Goal: Find specific page/section: Find specific page/section

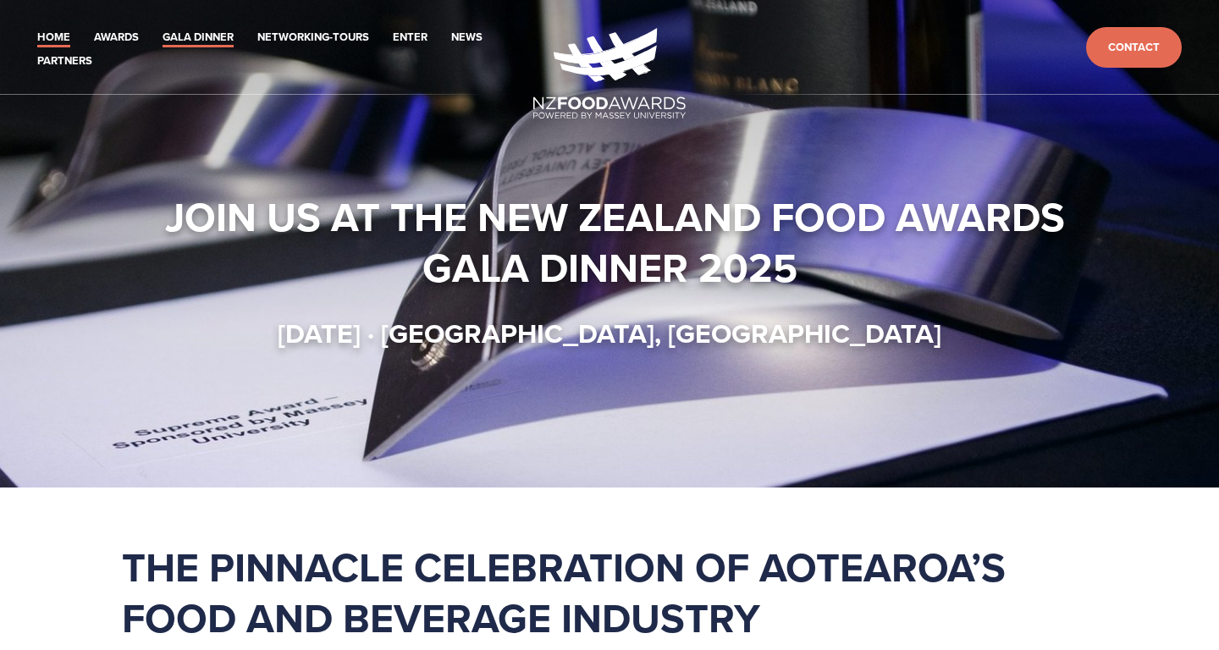
click at [208, 36] on link "Gala Dinner" at bounding box center [198, 37] width 71 height 19
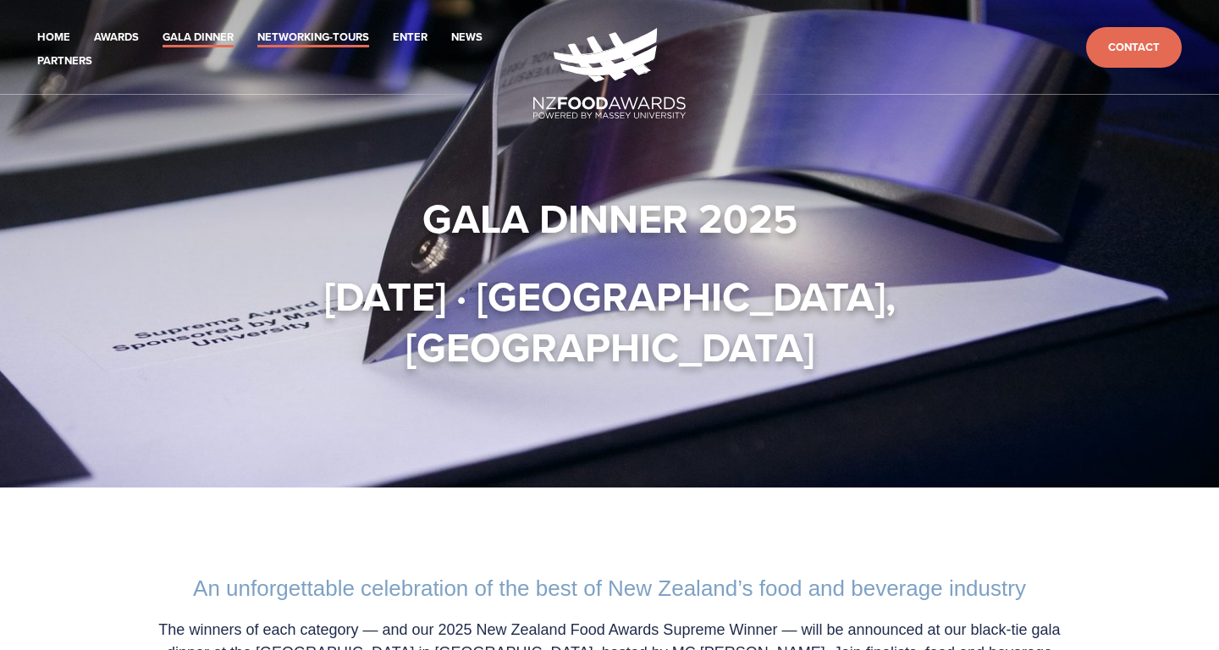
click at [312, 36] on link "Networking-Tours" at bounding box center [313, 37] width 112 height 19
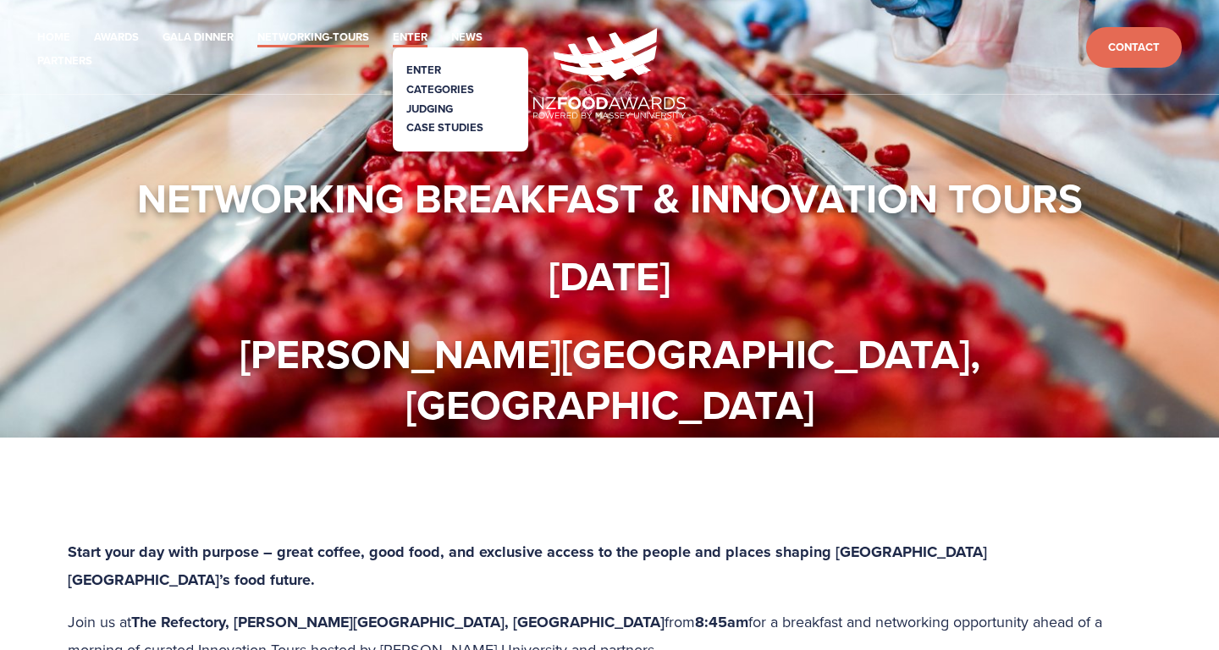
click at [412, 35] on link "Enter" at bounding box center [410, 37] width 35 height 19
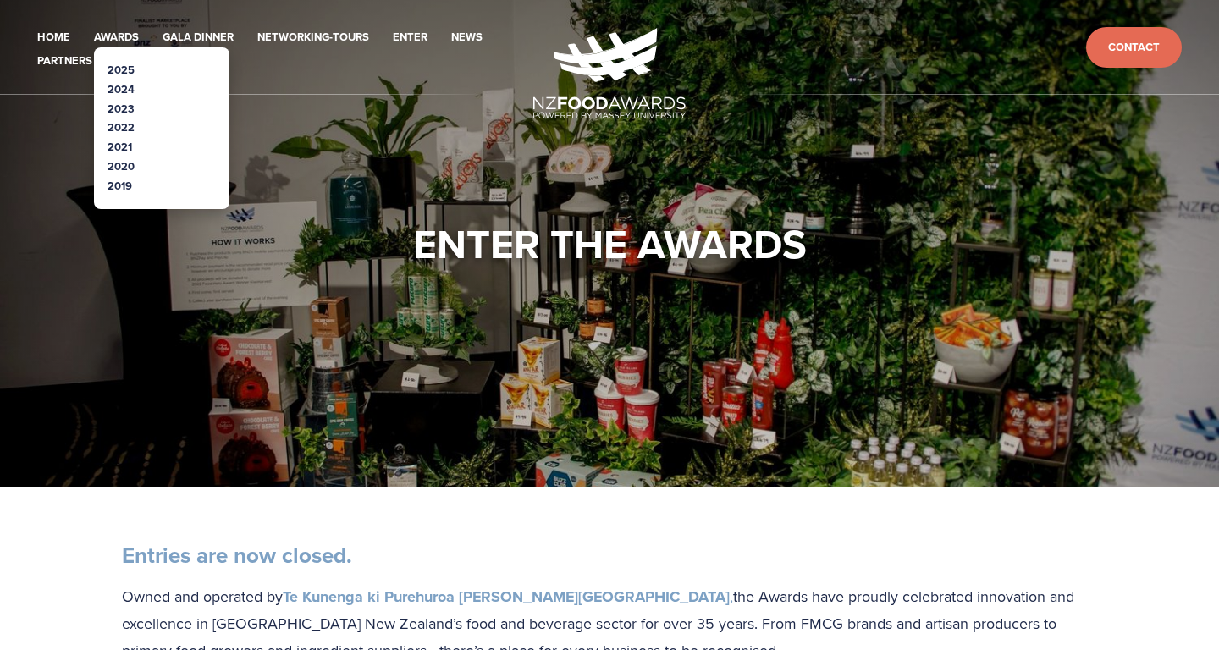
click at [118, 75] on link "2025" at bounding box center [121, 70] width 27 height 16
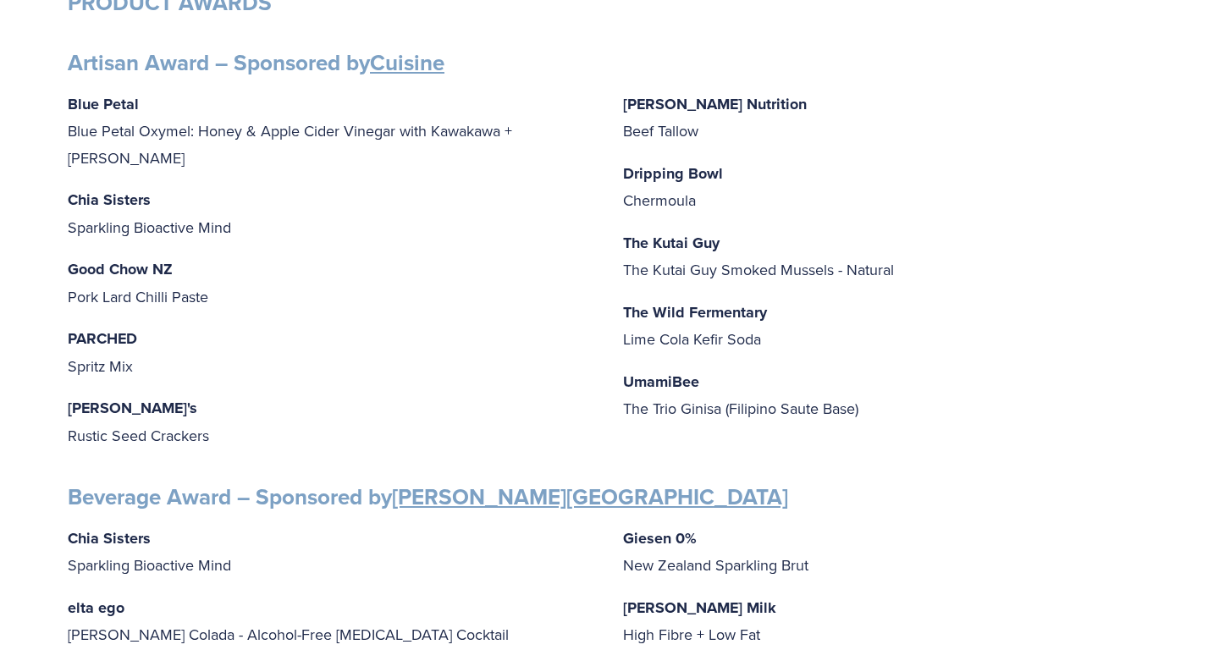
scroll to position [690, 0]
